Goal: Find specific page/section: Find specific page/section

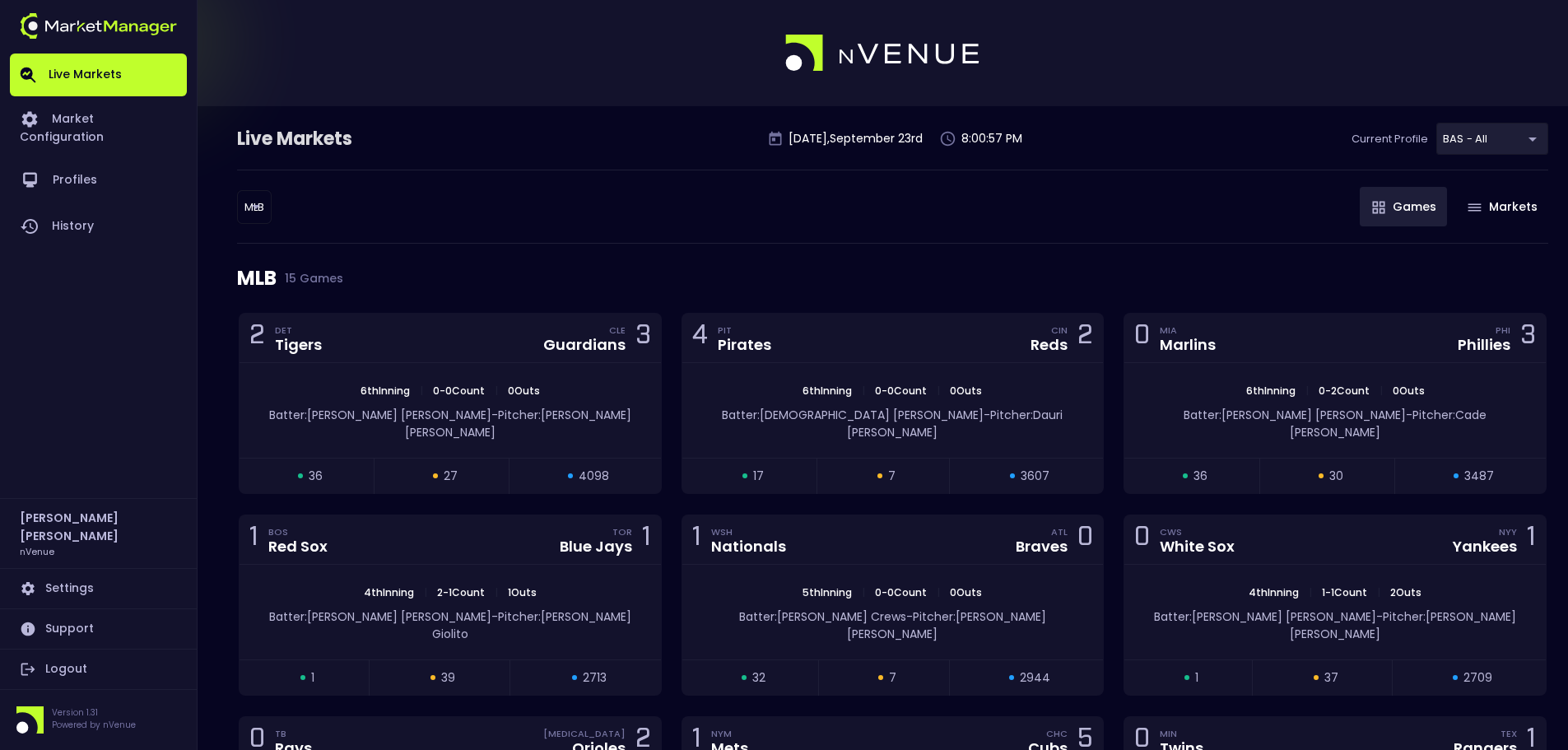
scroll to position [136, 0]
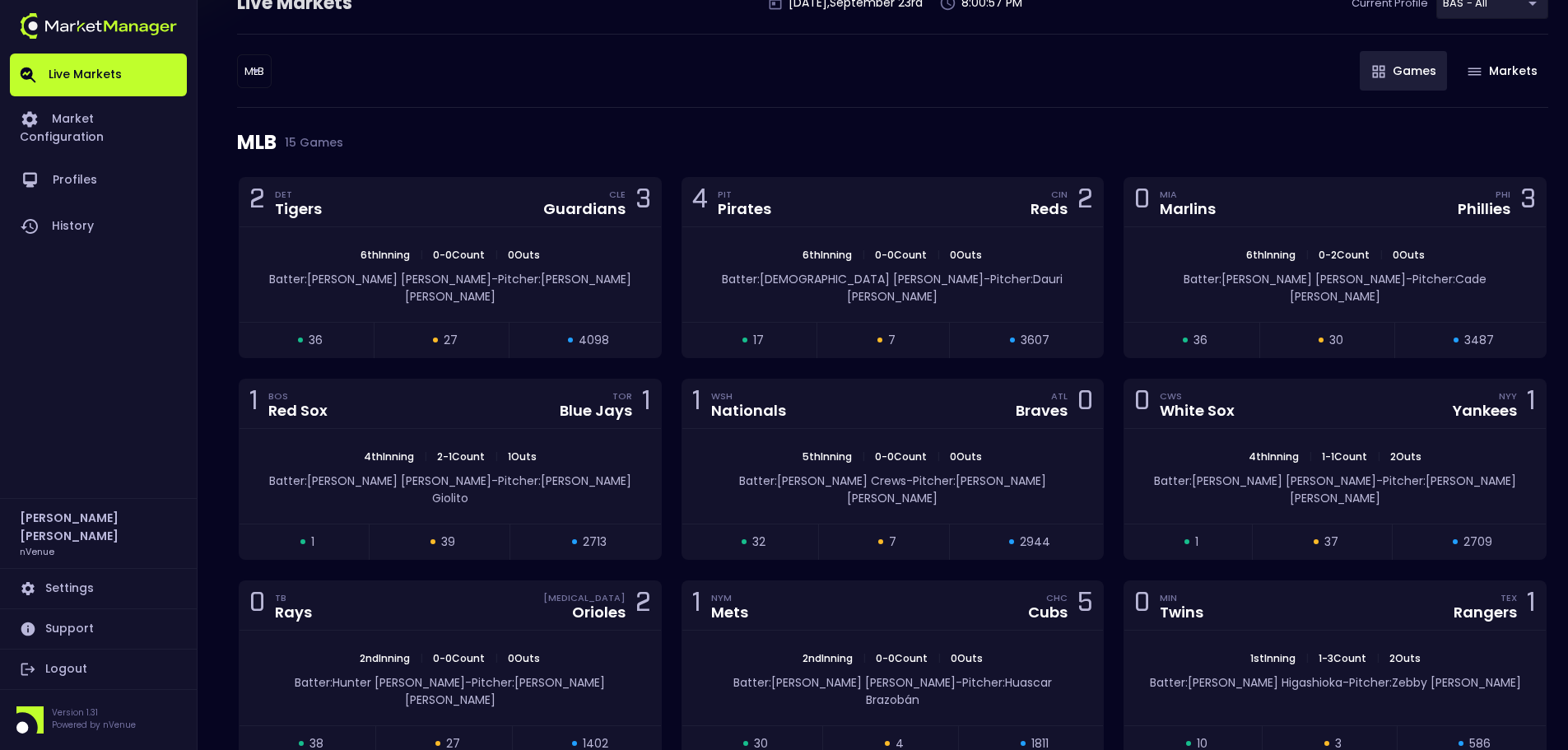
click at [258, 62] on body "Live Markets Market Configuration Profiles History [PERSON_NAME] nVenue Setting…" at bounding box center [784, 547] width 1568 height 1367
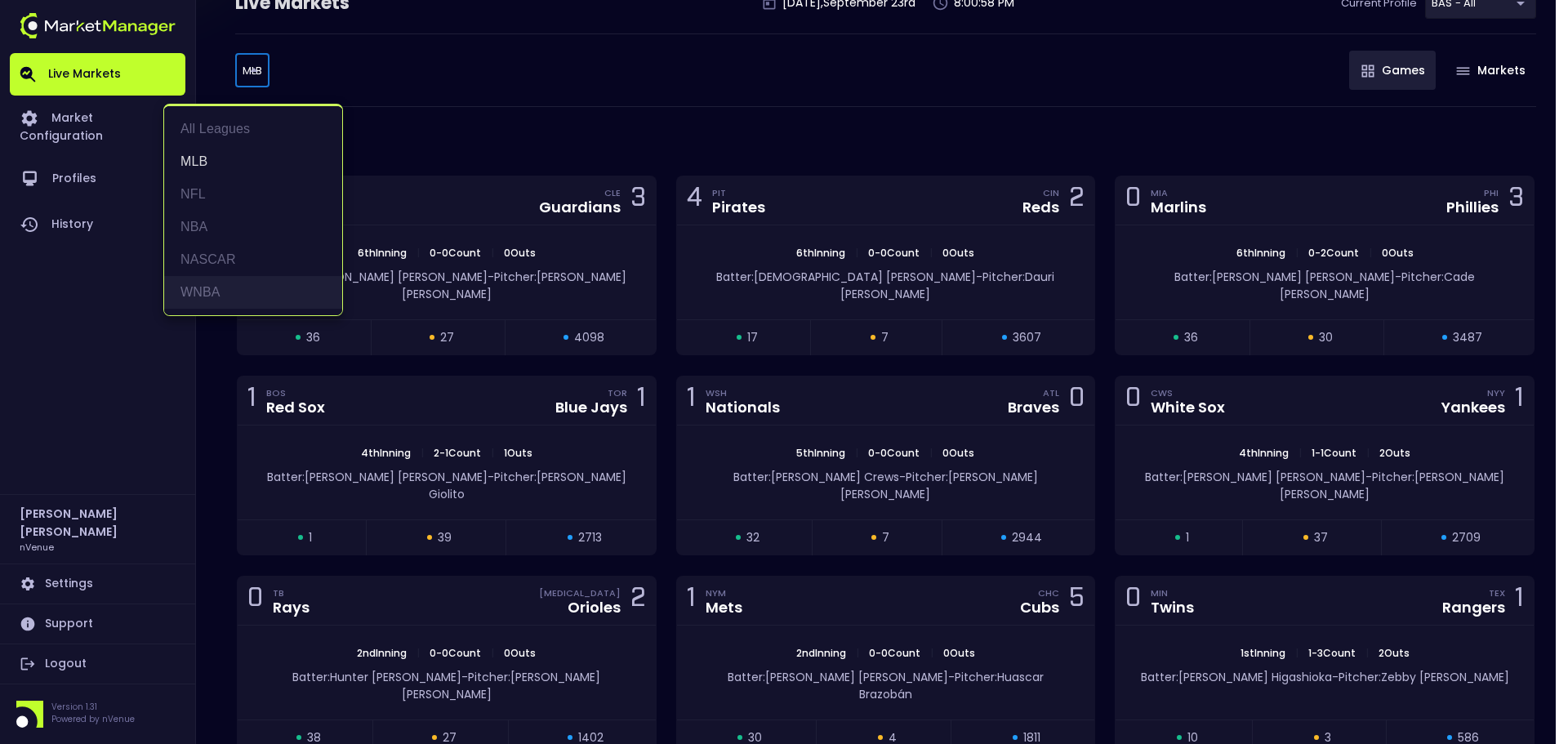
click at [237, 303] on li "WNBA" at bounding box center [253, 292] width 178 height 33
type input "WNBA"
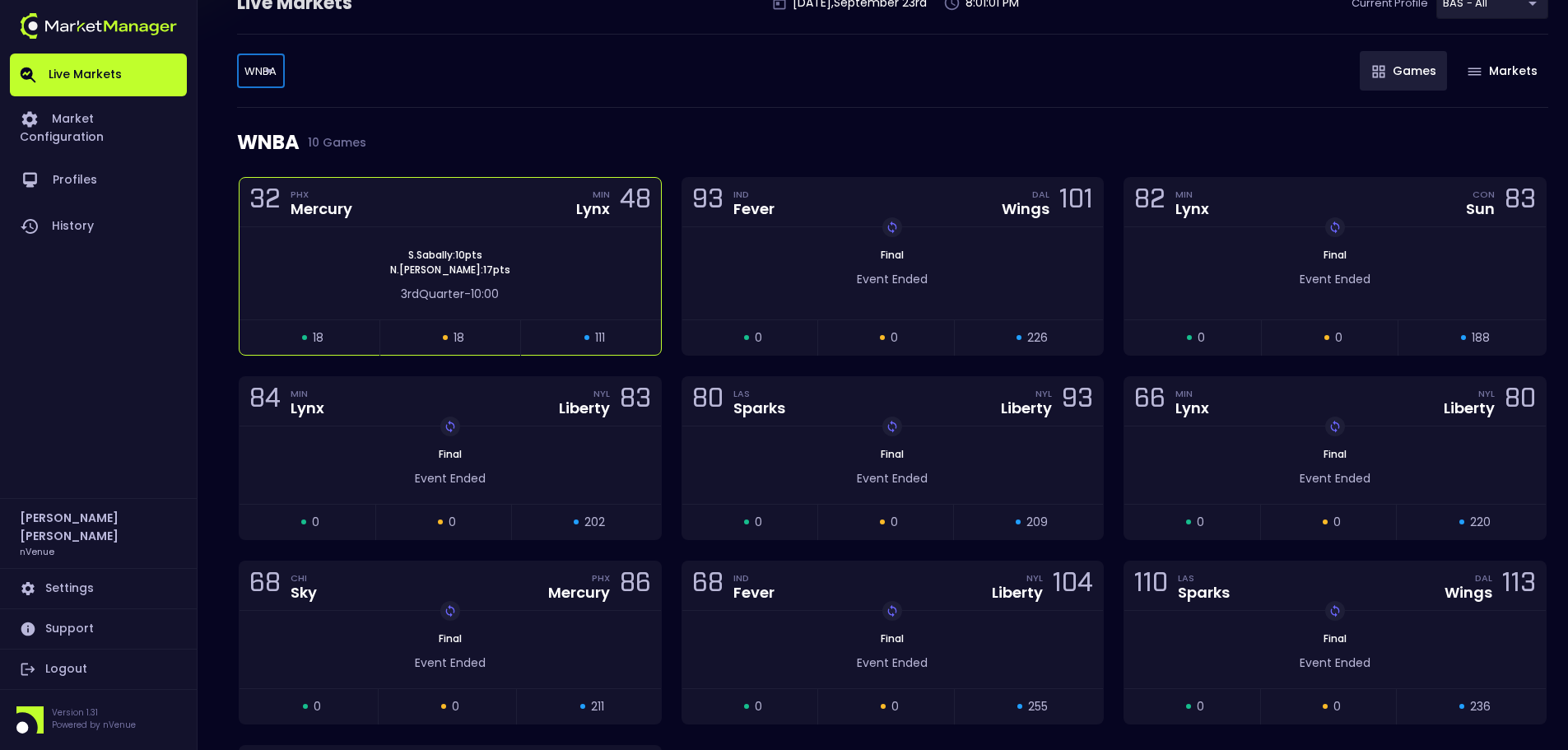
click at [536, 280] on div "3rd Quarter - 10:00" at bounding box center [449, 290] width 421 height 25
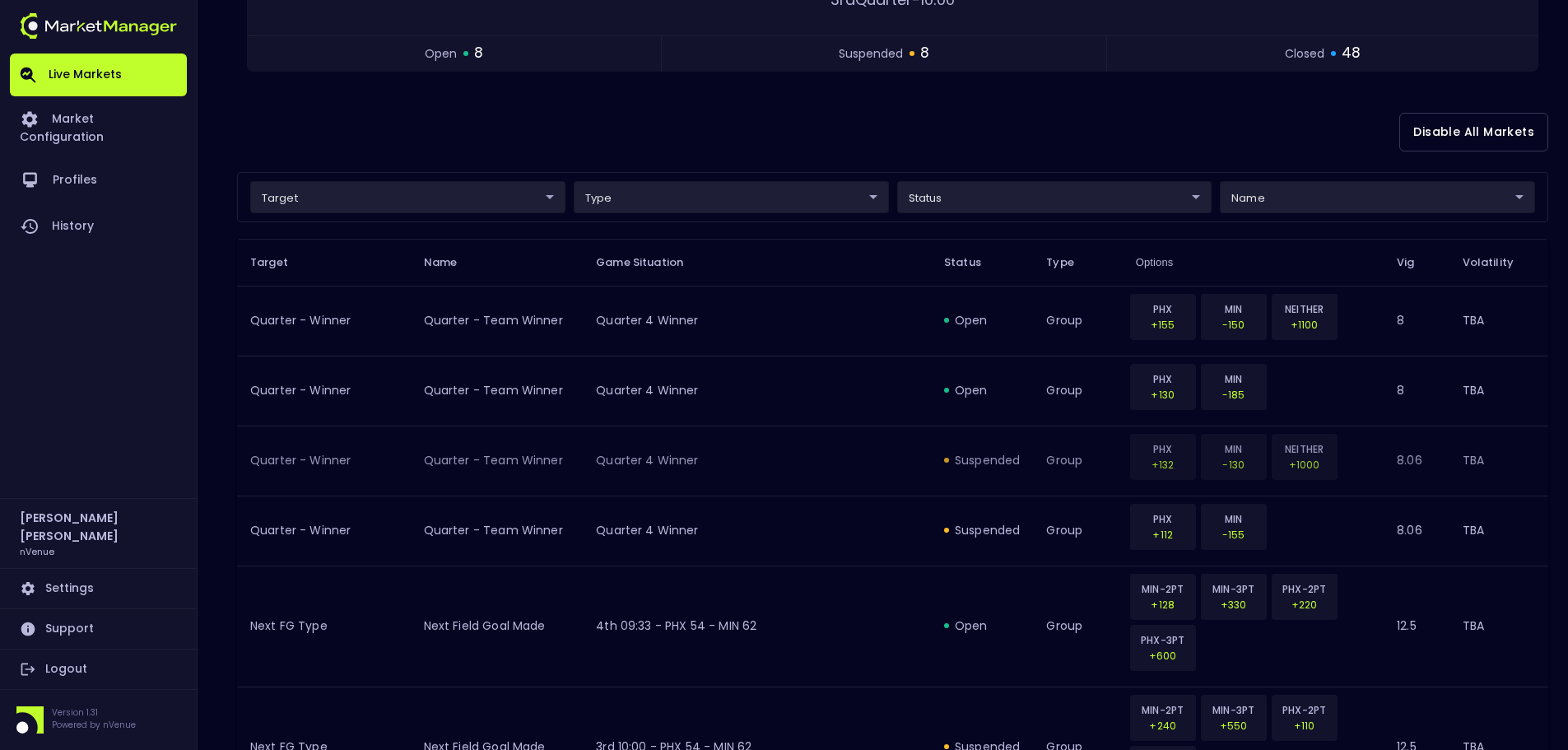
scroll to position [0, 0]
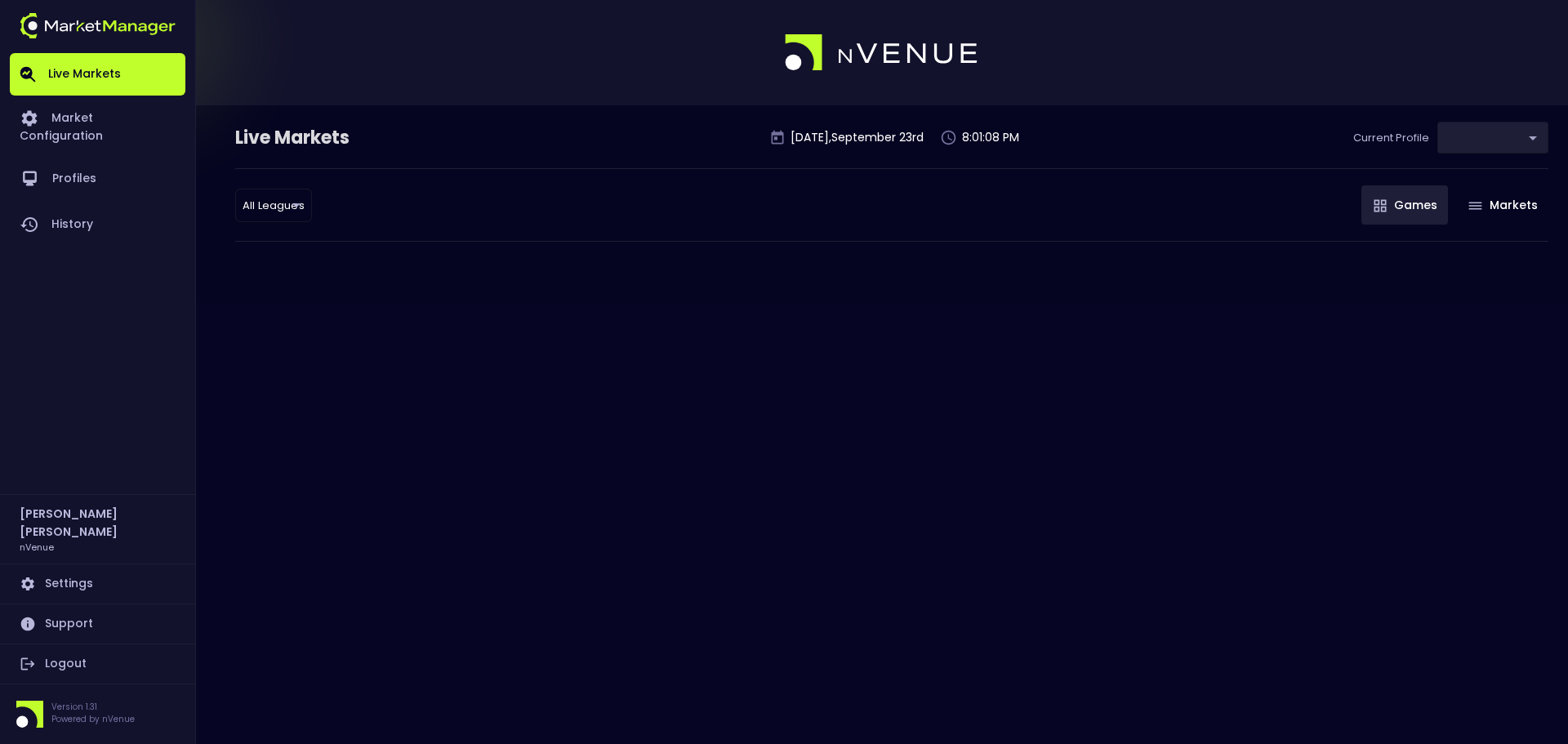
type input "0d810fa5-e353-4d9c-b11d-31f095cae871"
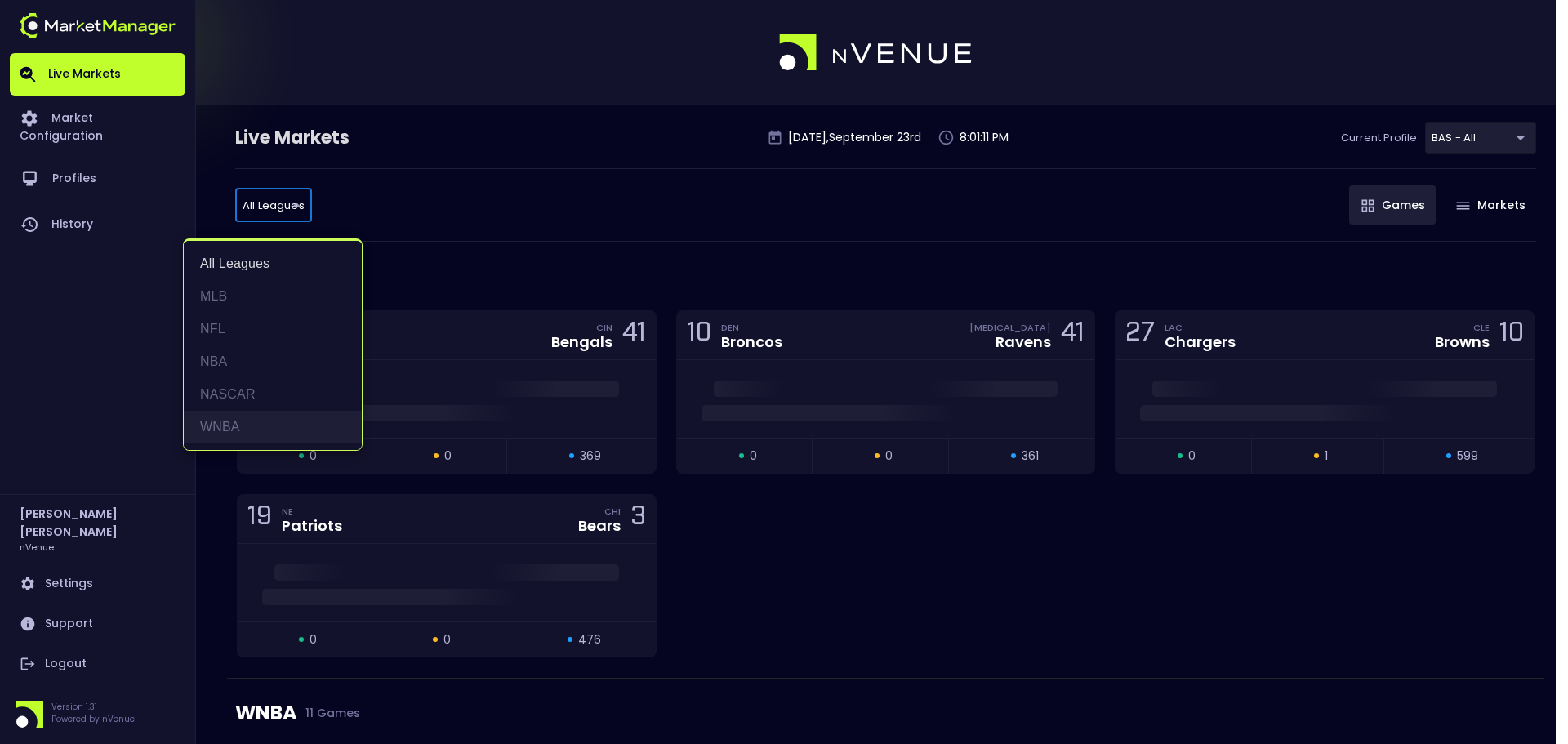
click at [218, 418] on li "WNBA" at bounding box center [272, 428] width 178 height 33
type input "WNBA"
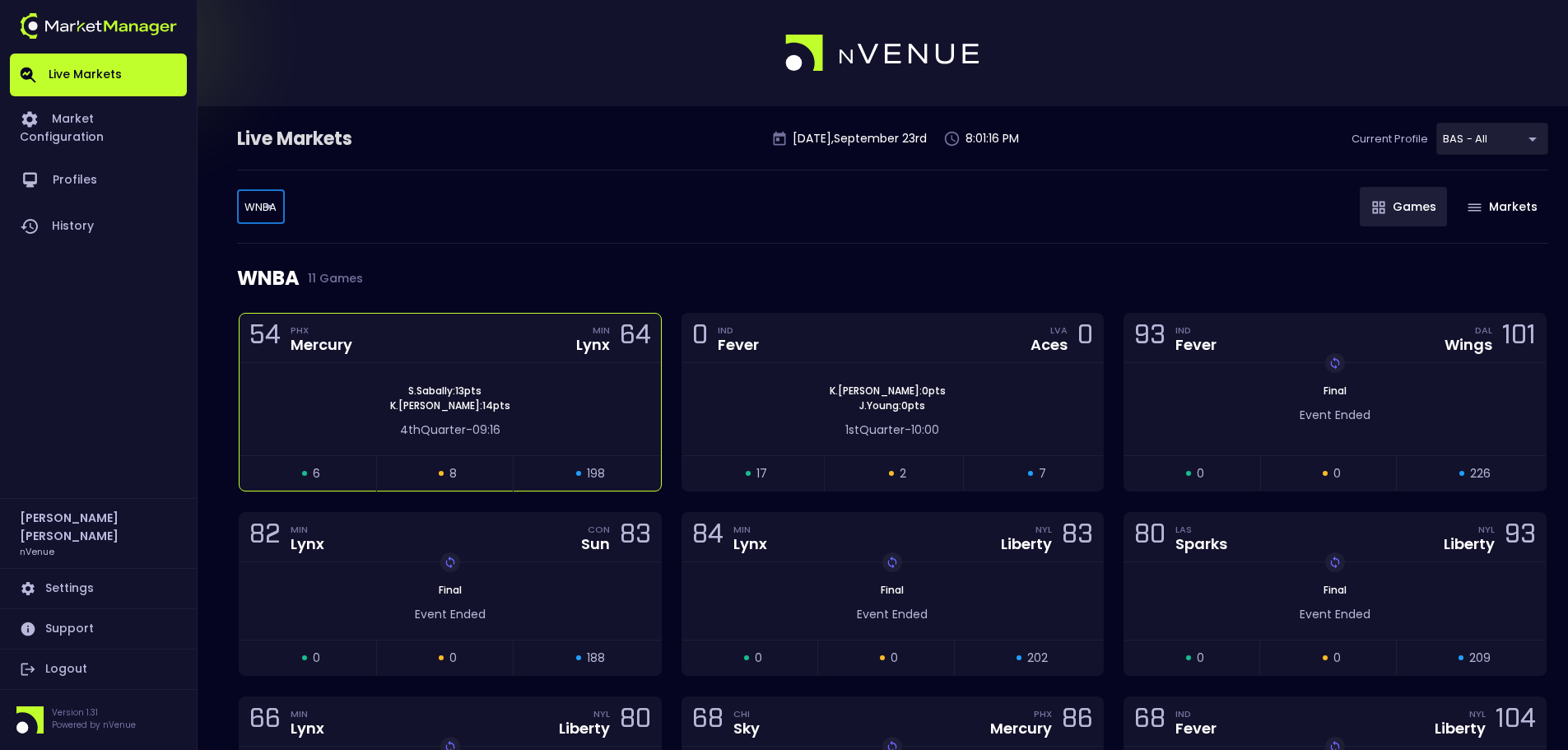
click at [483, 349] on div "54 PHX Mercury MIN Lynx 64" at bounding box center [449, 338] width 421 height 49
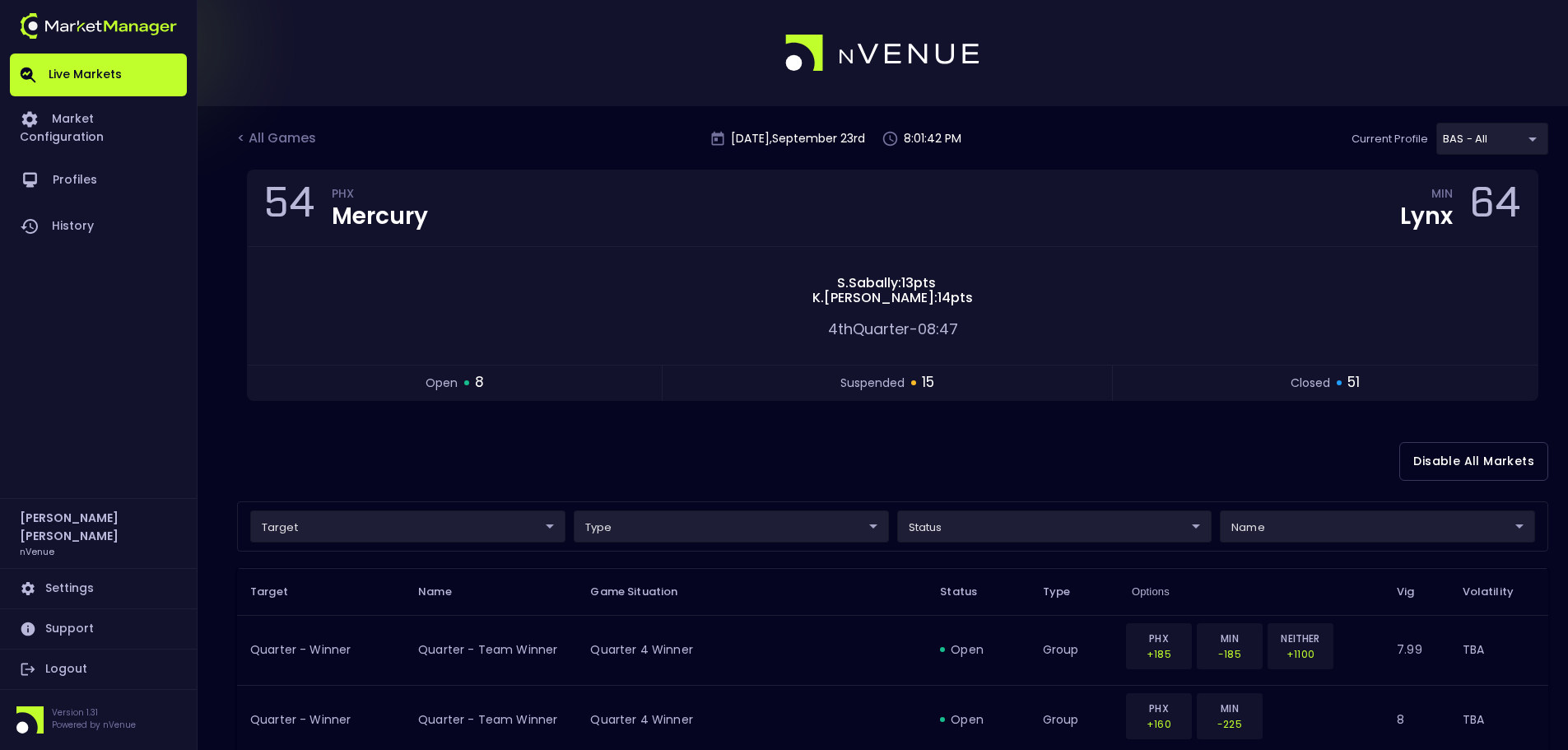
click at [1379, 67] on div at bounding box center [784, 53] width 1568 height 107
click at [292, 136] on div "< All Games" at bounding box center [278, 140] width 82 height 21
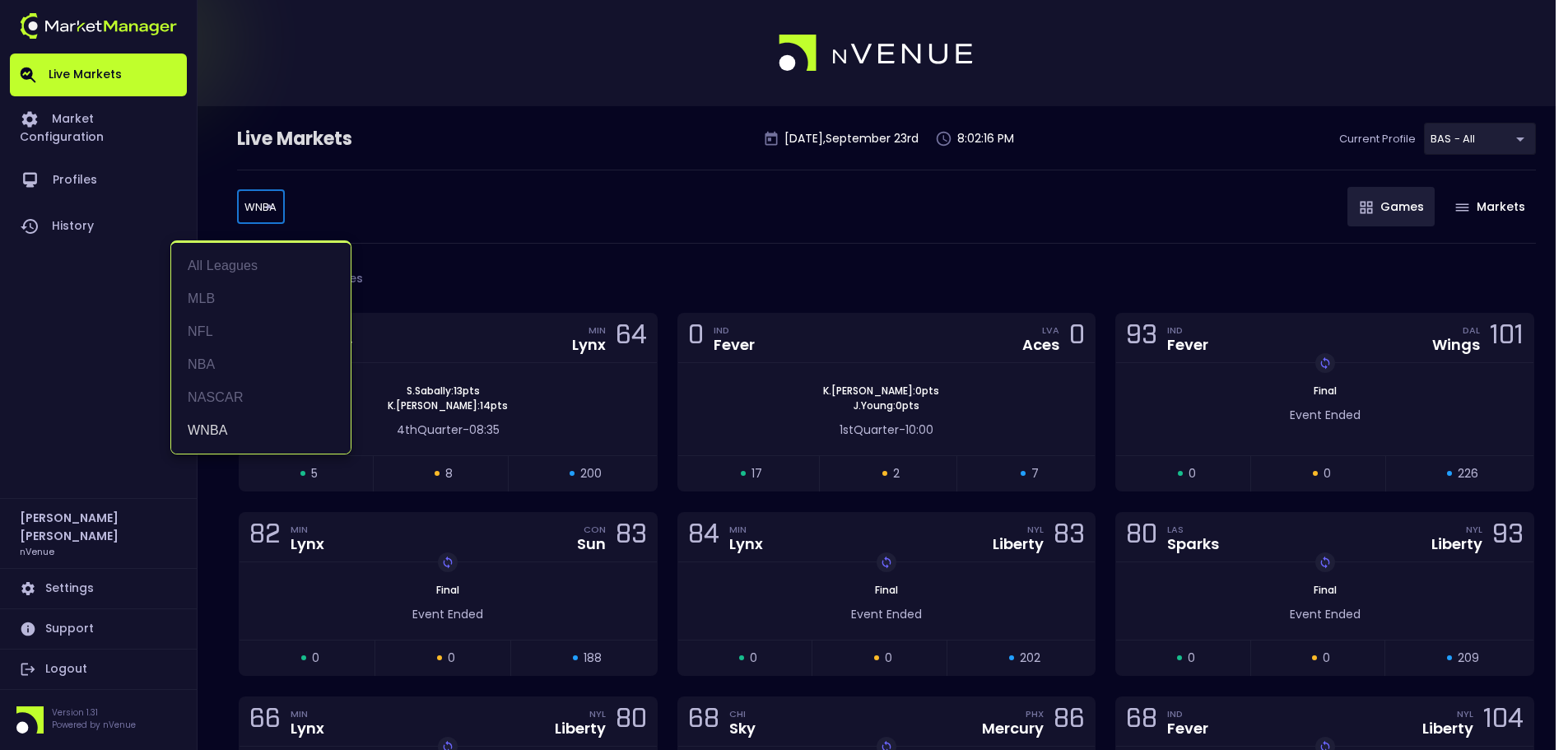
click at [245, 193] on body "Live Markets Market Configuration Profiles History Holly Pracht nVenue Settings…" at bounding box center [784, 564] width 1568 height 1129
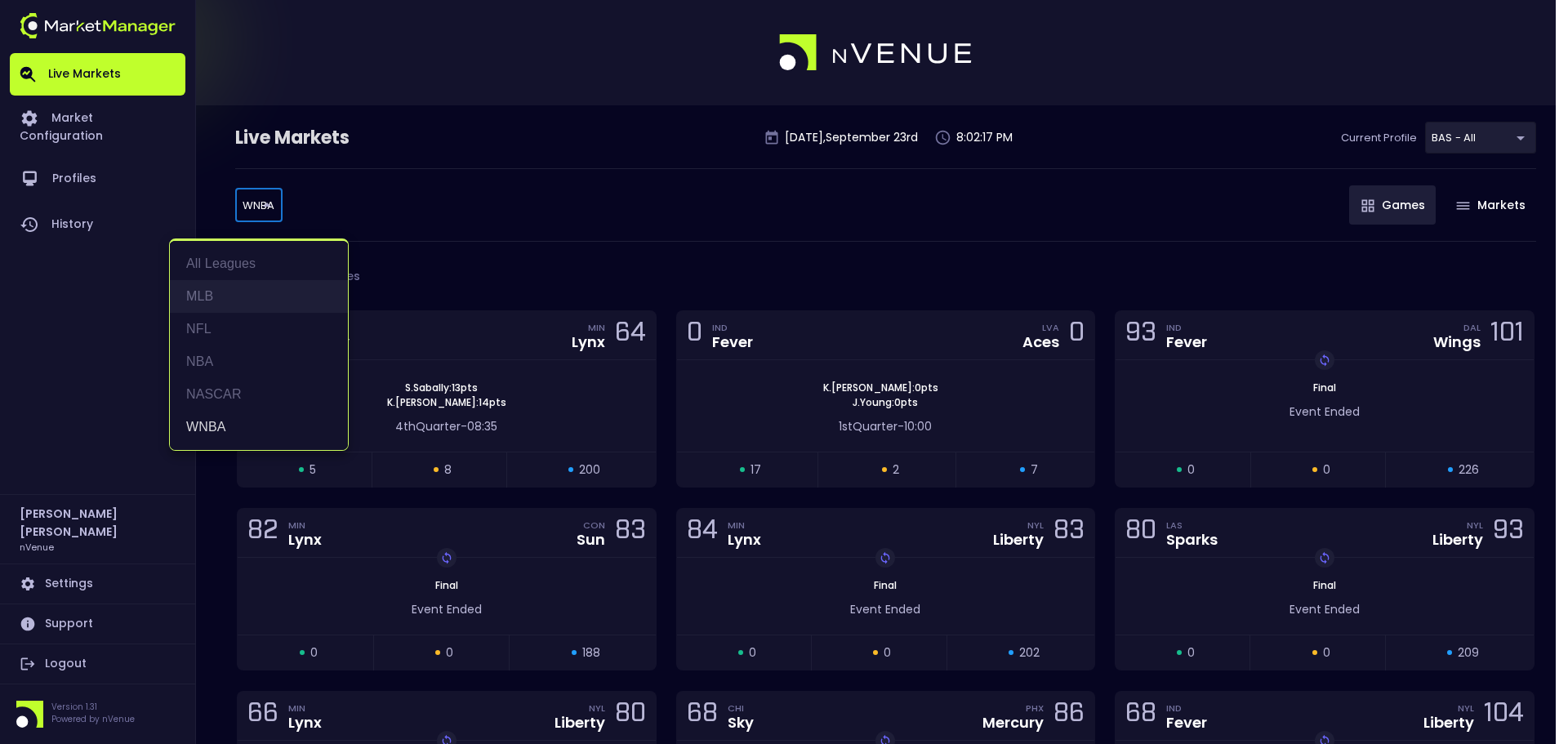
click at [228, 305] on li "MLB" at bounding box center [258, 297] width 178 height 33
type input "MLB"
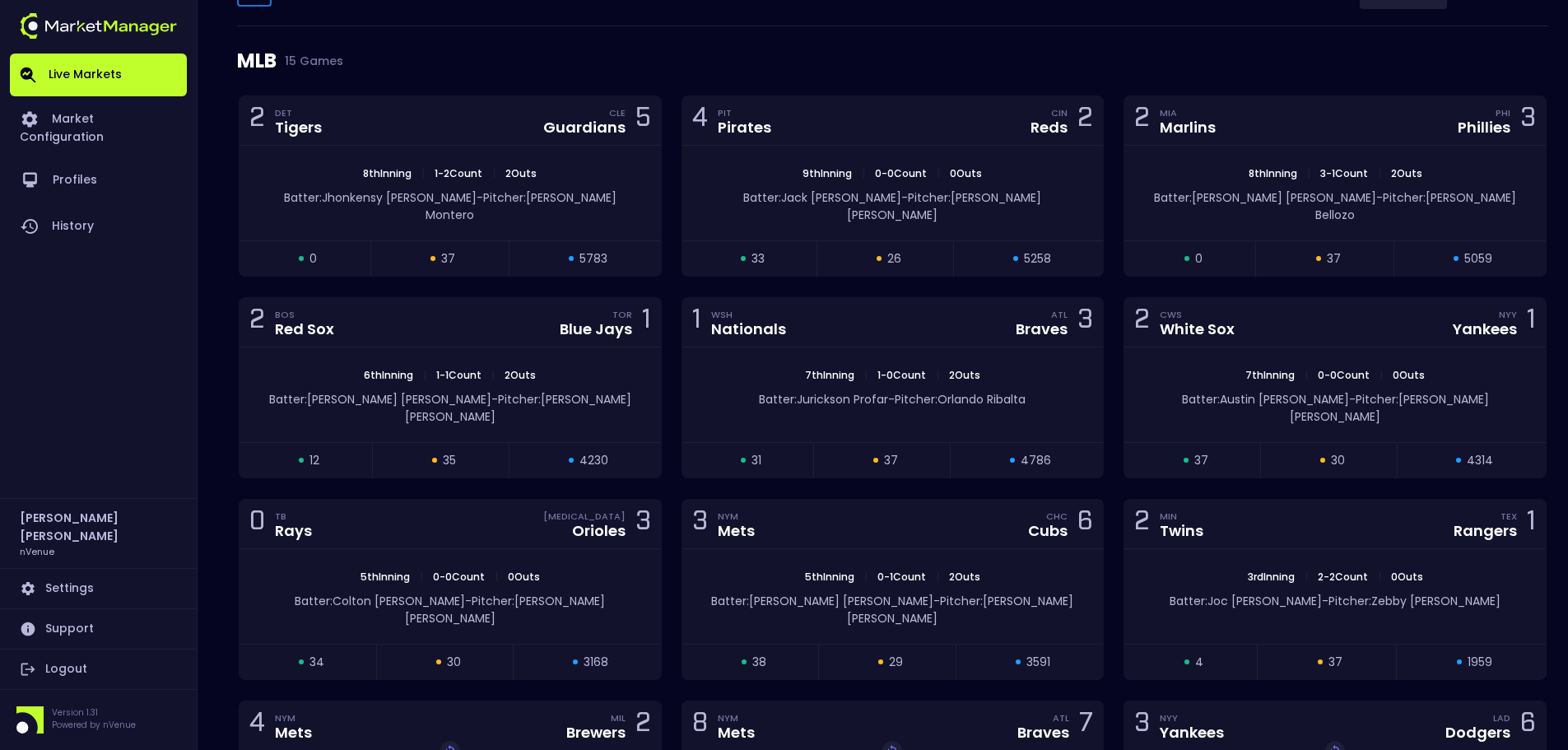
scroll to position [247, 0]
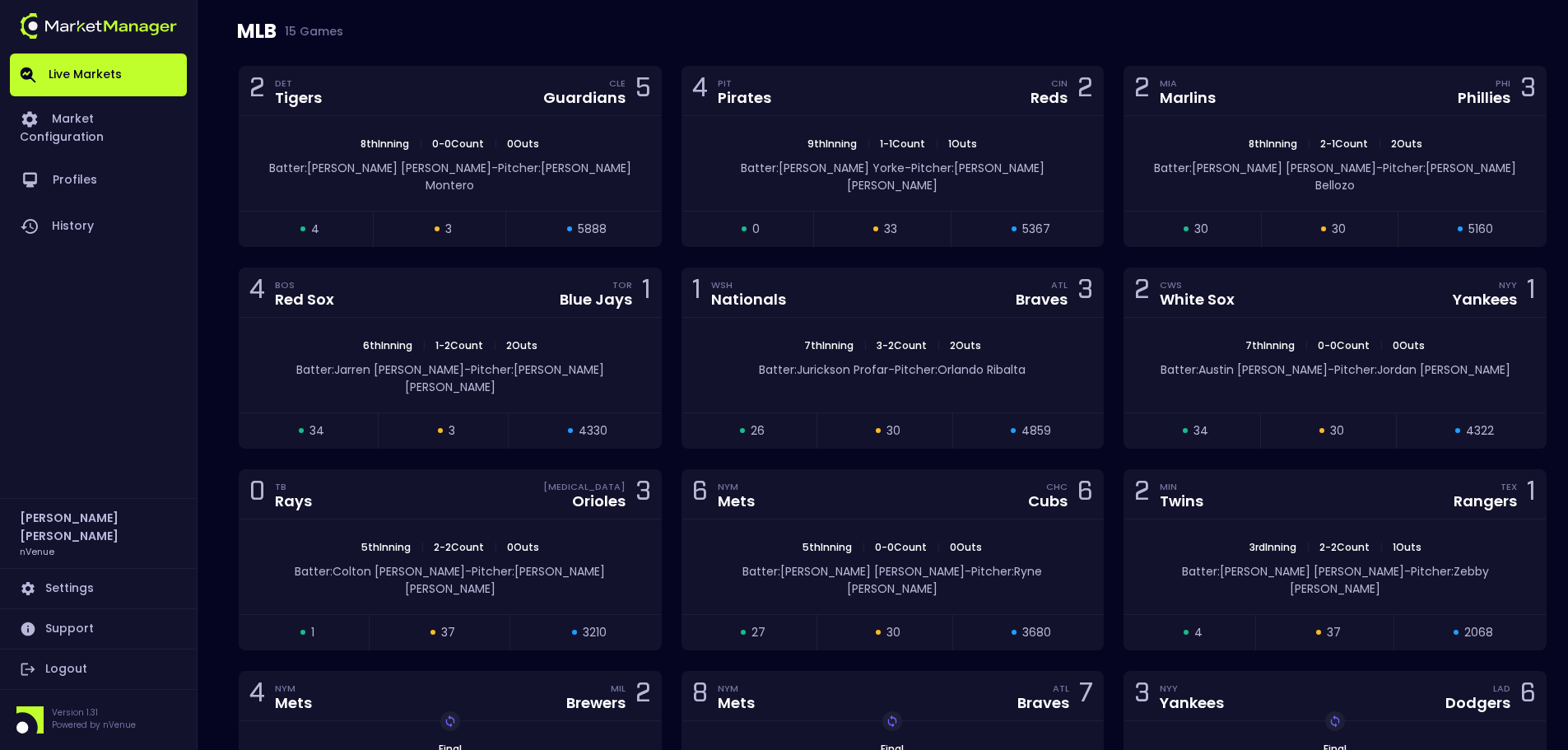
click at [1309, 36] on div "MLB 15 Games" at bounding box center [893, 31] width 1311 height 69
